Goal: Task Accomplishment & Management: Manage account settings

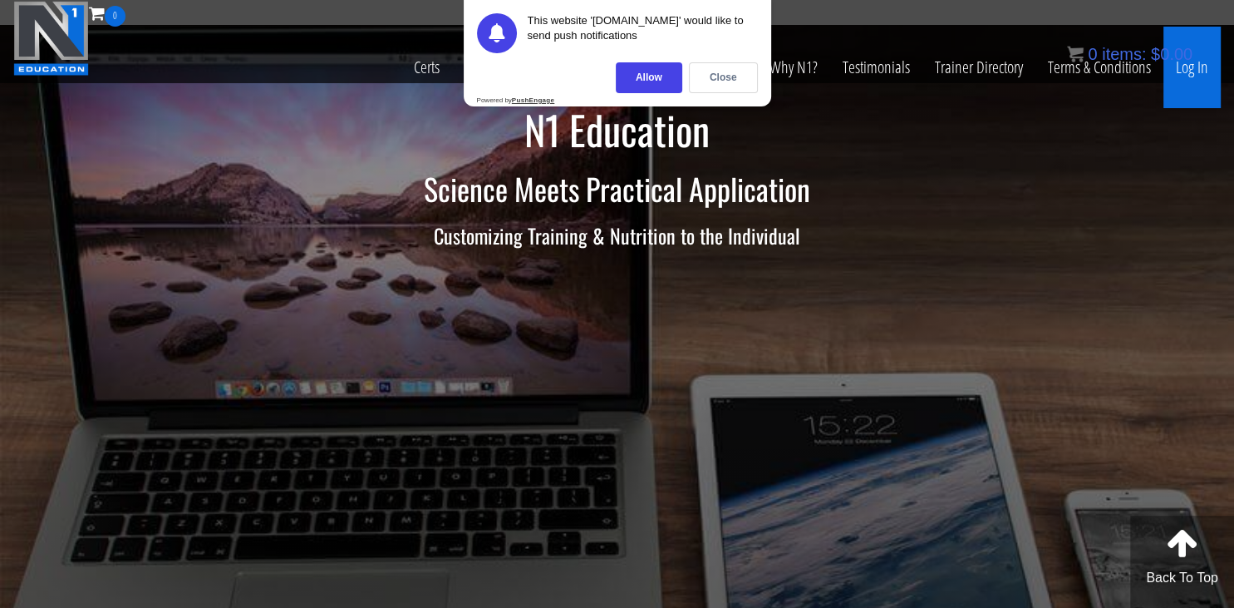
click at [1196, 65] on link "Log In" at bounding box center [1192, 67] width 57 height 81
click at [720, 78] on div "Close" at bounding box center [723, 77] width 69 height 31
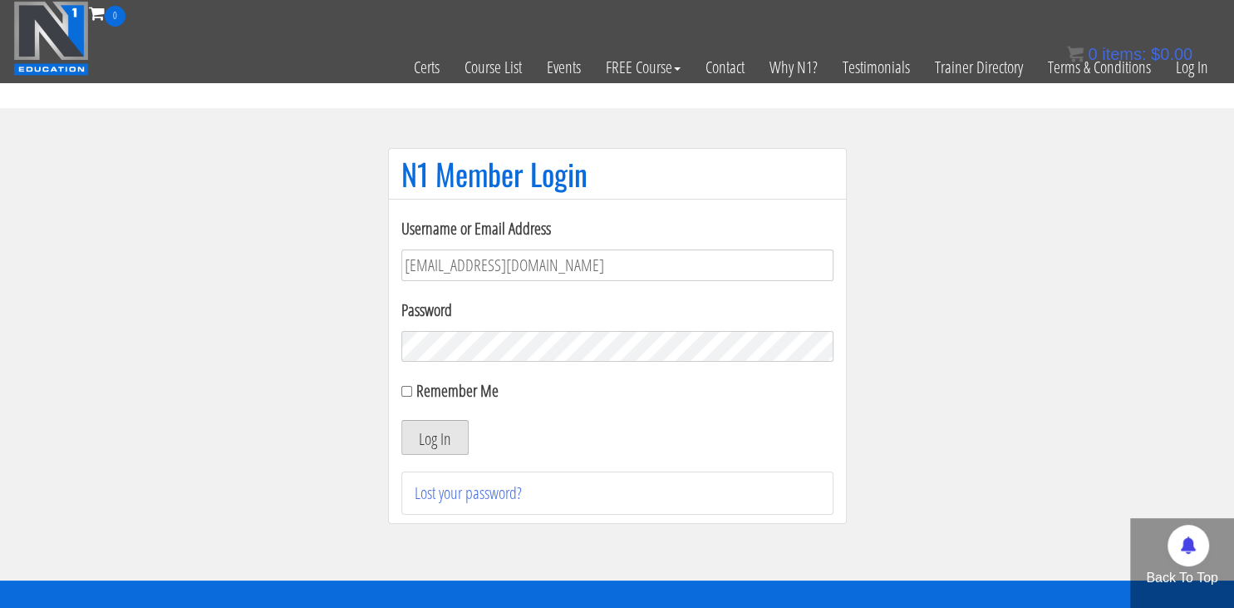
click at [451, 449] on button "Log In" at bounding box center [435, 437] width 67 height 35
click at [430, 446] on button "Log In" at bounding box center [435, 437] width 67 height 35
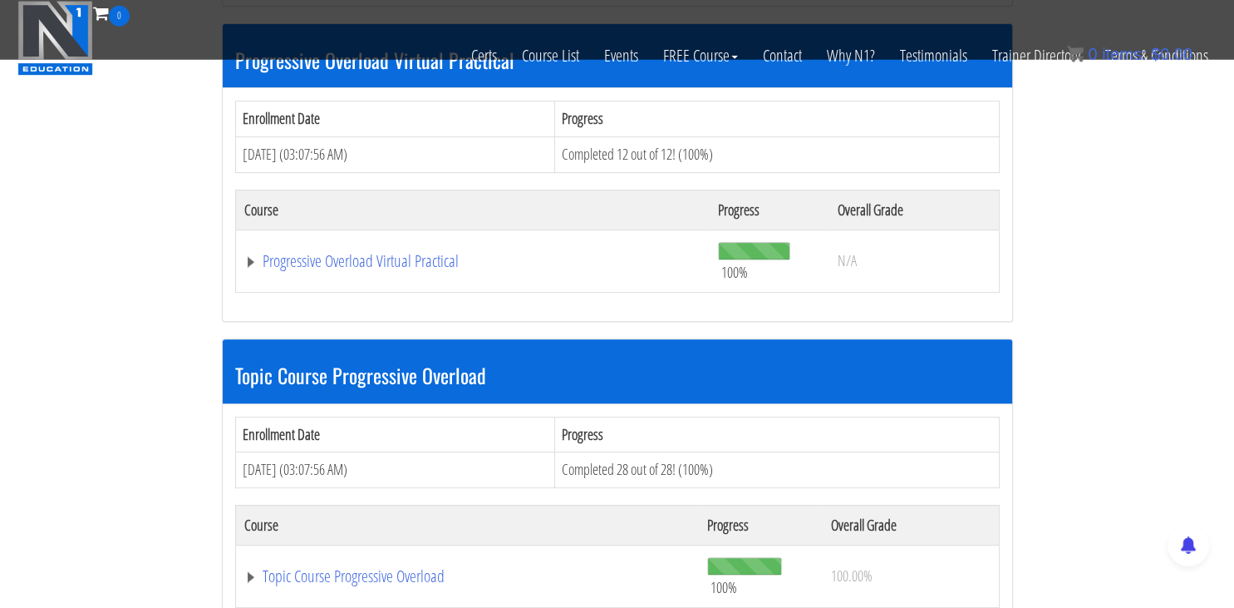
scroll to position [510, 0]
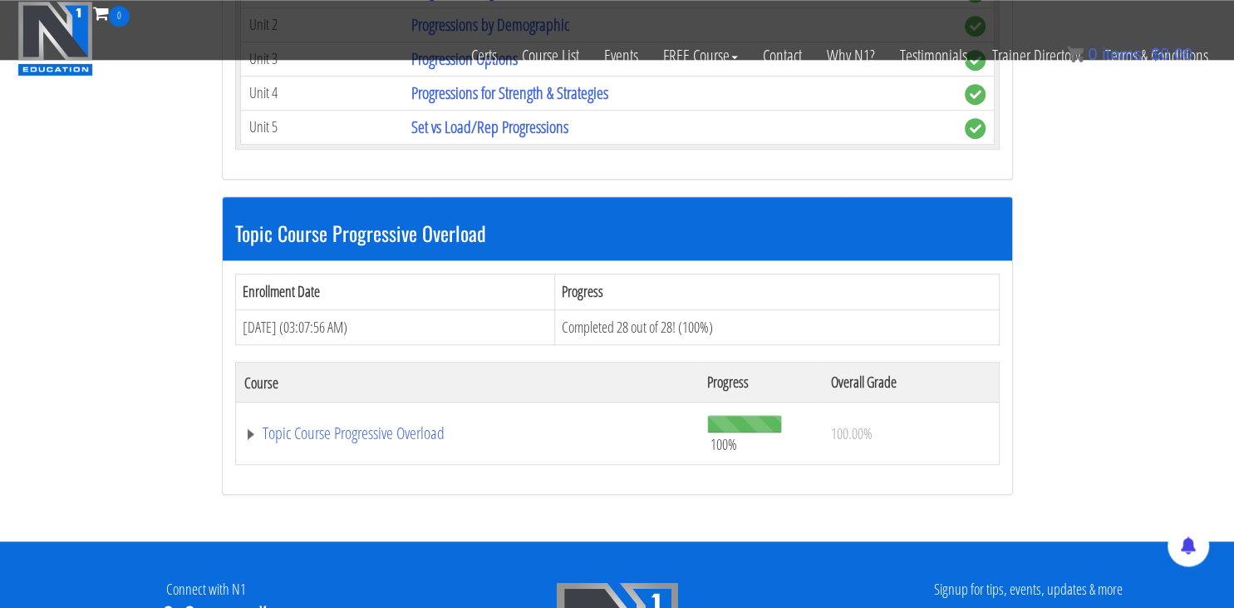
scroll to position [1213, 0]
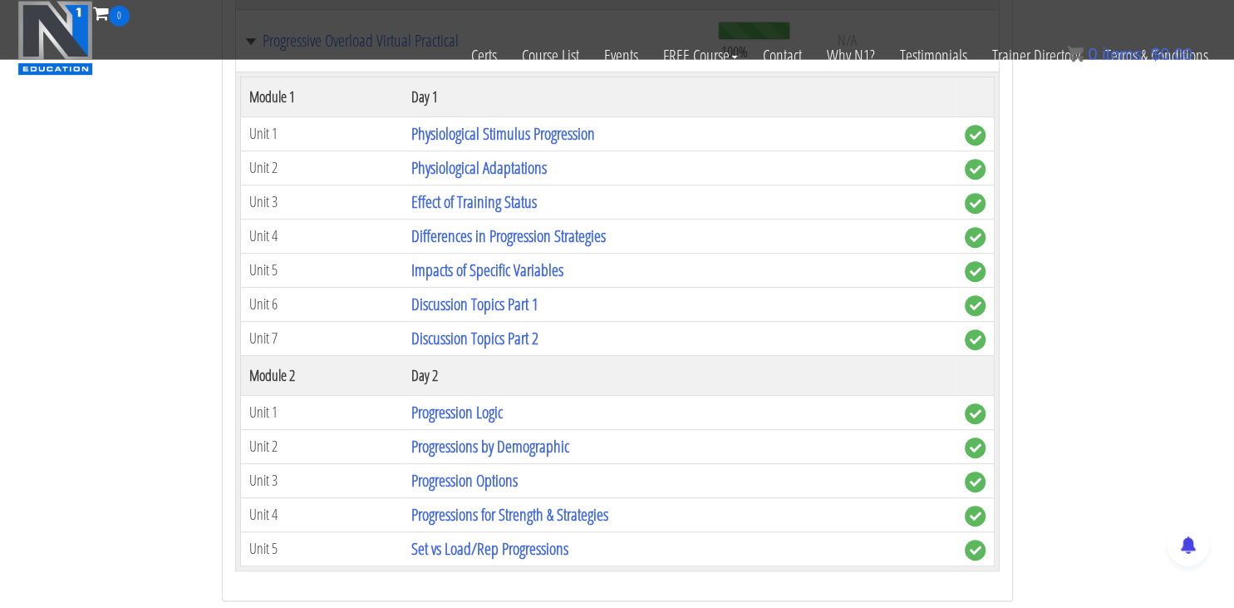
scroll to position [742, 0]
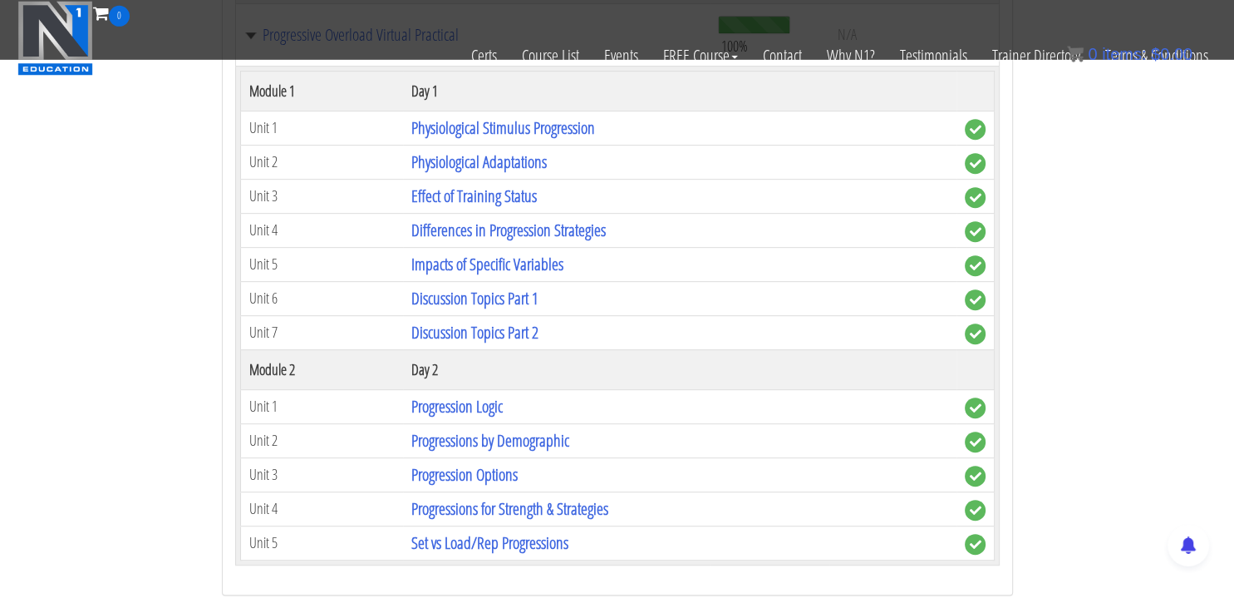
click at [244, 27] on link "Topic Course Progressive Overload" at bounding box center [473, 35] width 458 height 17
